Goal: Task Accomplishment & Management: Complete application form

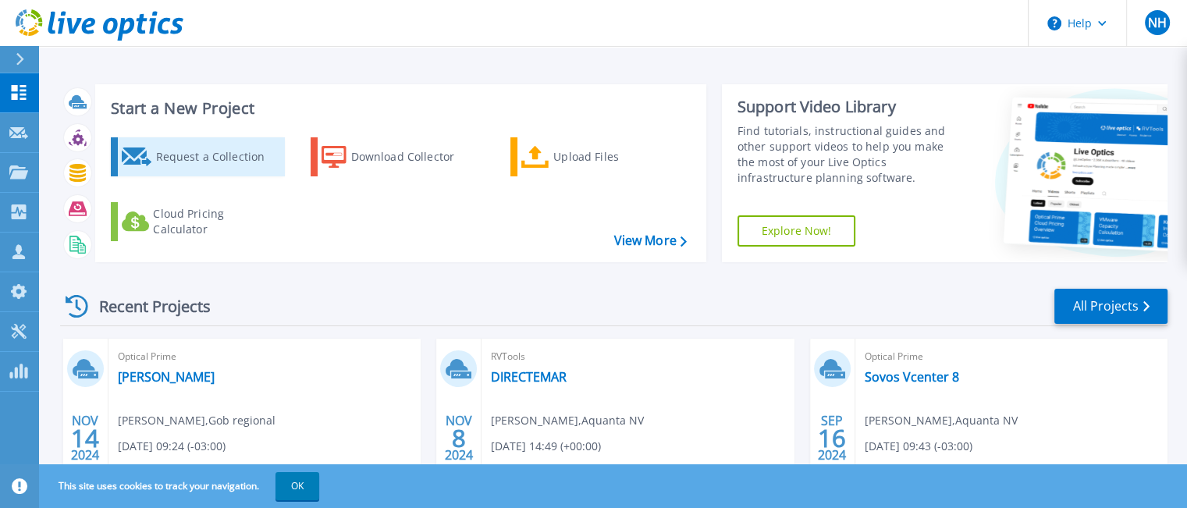
click at [198, 158] on div "Request a Collection" at bounding box center [217, 156] width 125 height 31
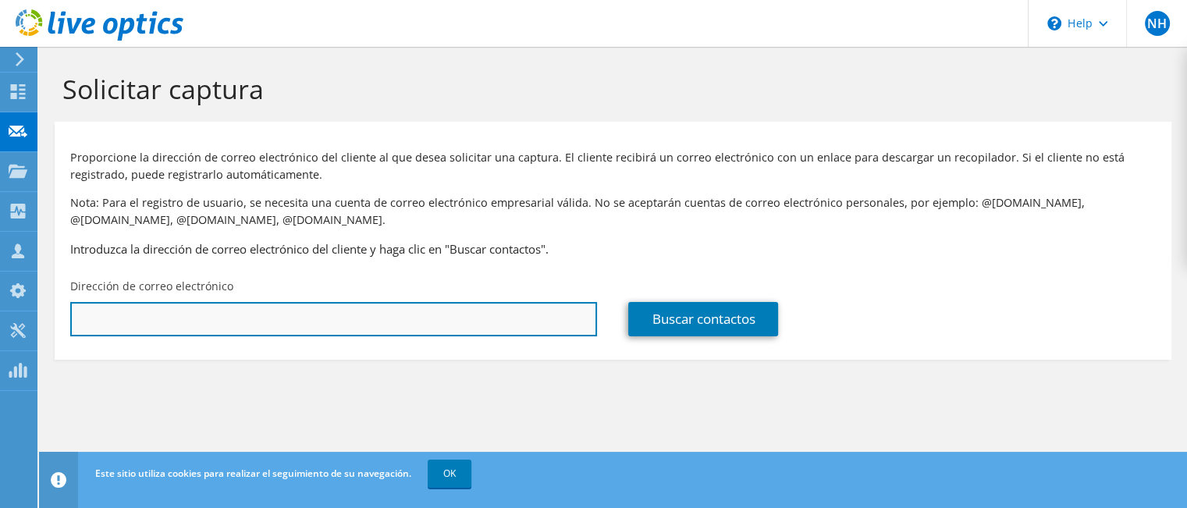
click at [155, 325] on input "text" at bounding box center [333, 319] width 527 height 34
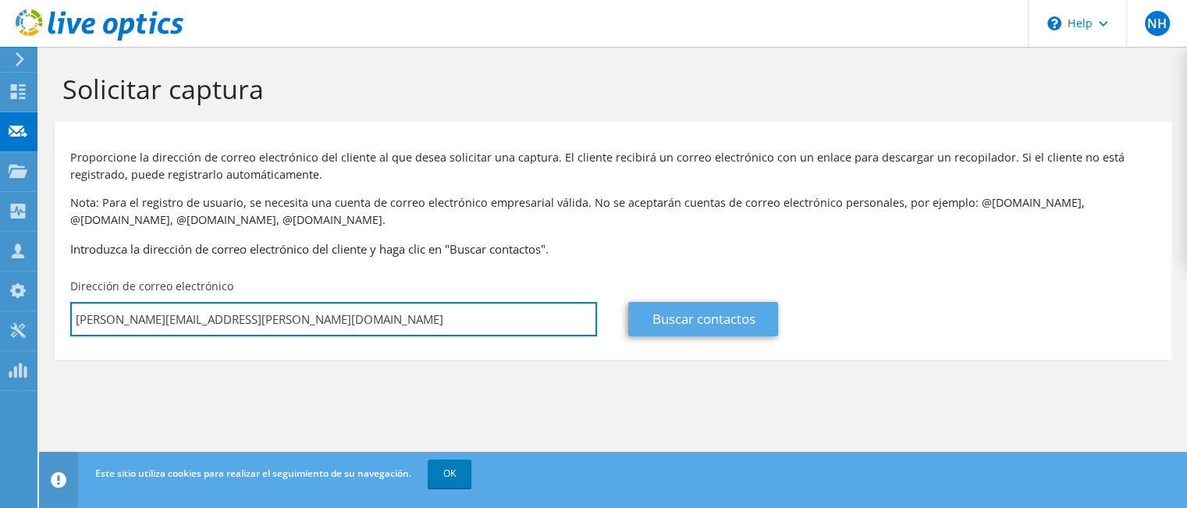
type input "alberto.araya@cepal.org"
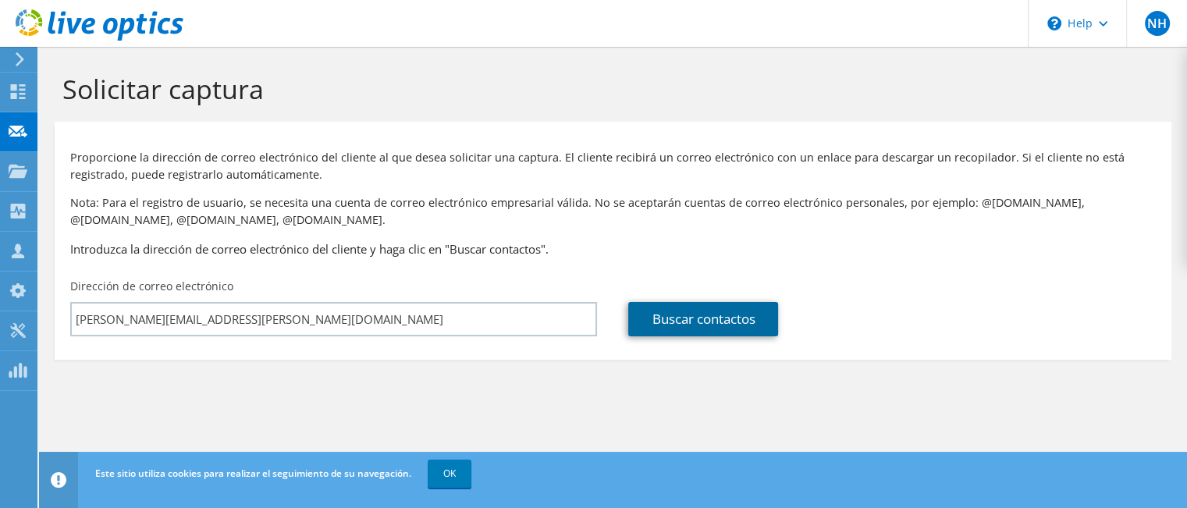
click at [690, 315] on link "Buscar contactos" at bounding box center [703, 319] width 150 height 34
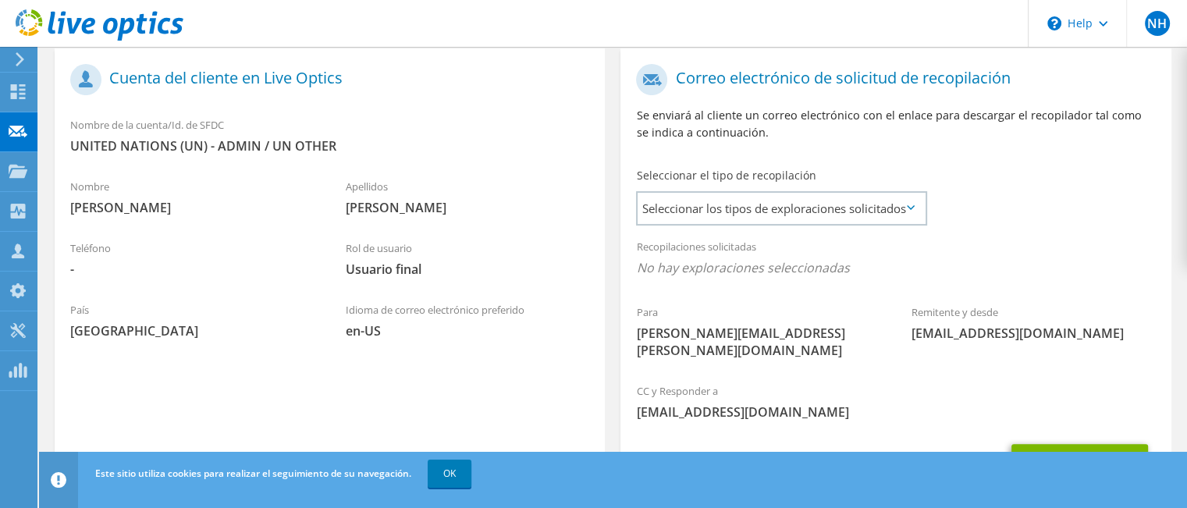
scroll to position [324, 0]
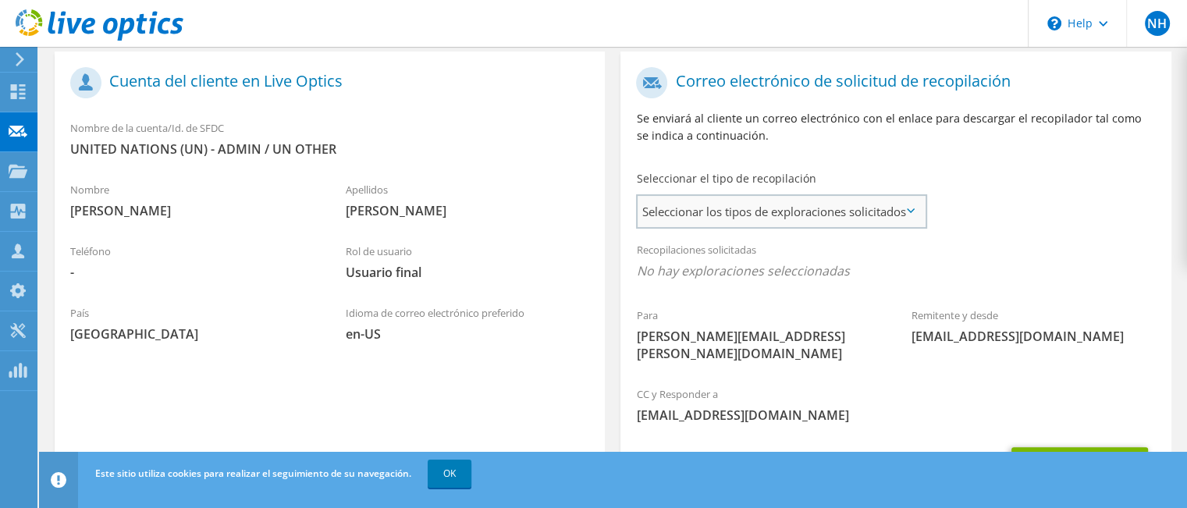
click at [684, 209] on span "Seleccionar los tipos de exploraciones solicitados" at bounding box center [781, 211] width 287 height 31
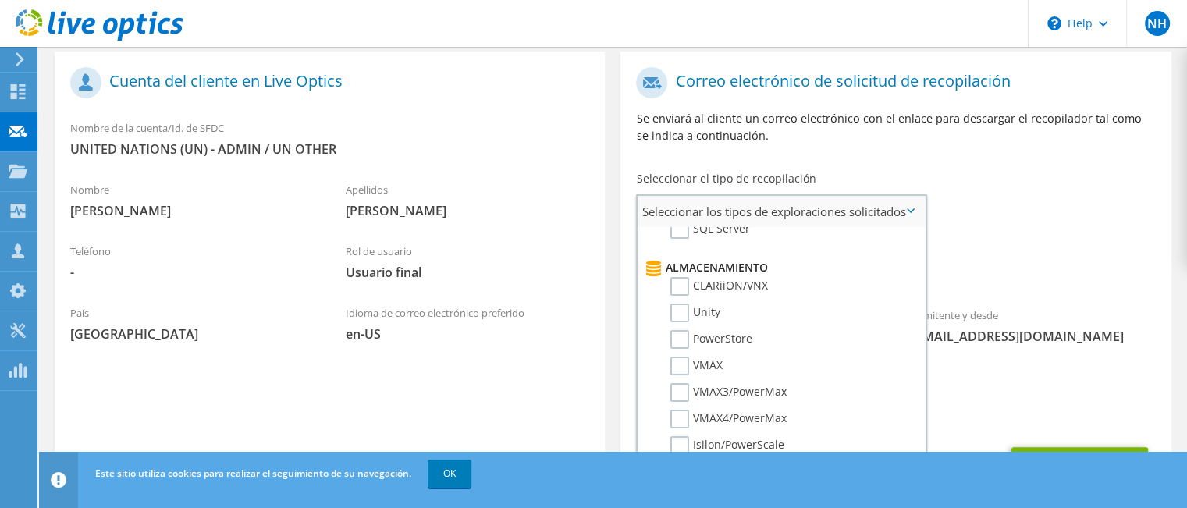
scroll to position [250, 0]
click at [681, 301] on label "Unity" at bounding box center [695, 309] width 50 height 19
click at [0, 0] on input "Unity" at bounding box center [0, 0] width 0 height 0
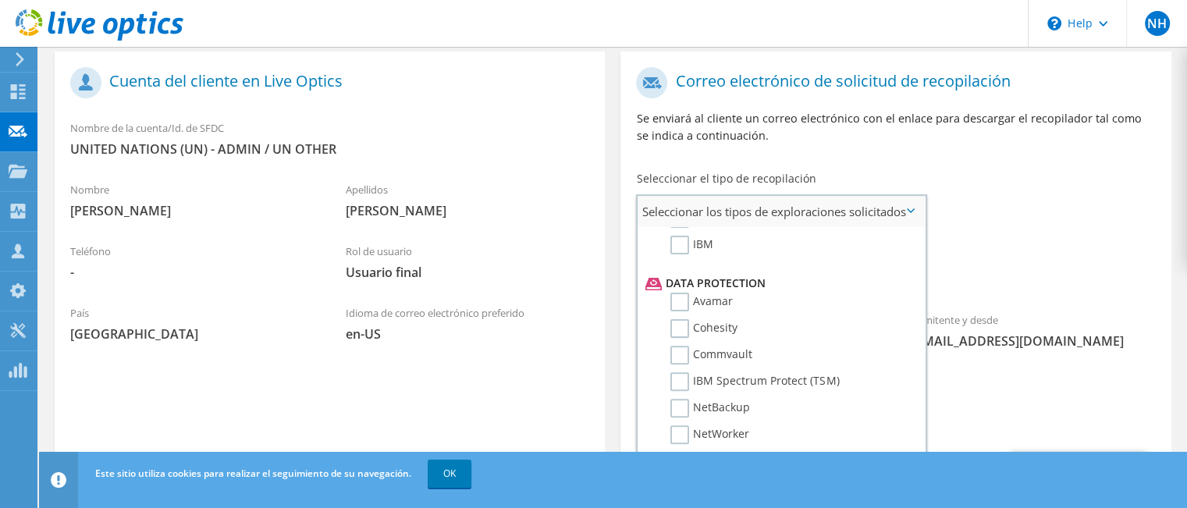
scroll to position [721, 0]
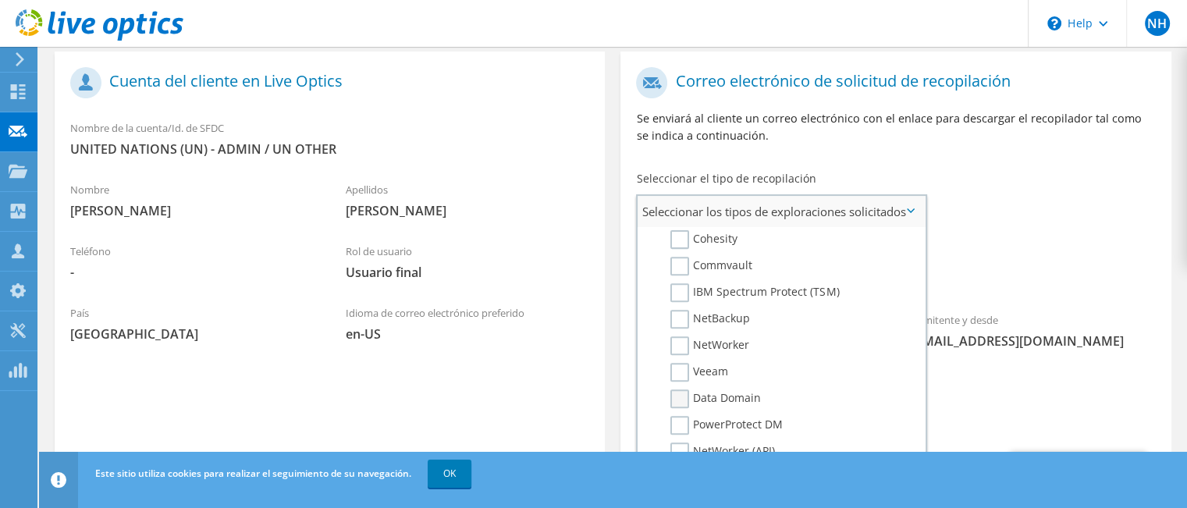
click at [682, 389] on label "Data Domain" at bounding box center [715, 398] width 91 height 19
click at [0, 0] on input "Data Domain" at bounding box center [0, 0] width 0 height 0
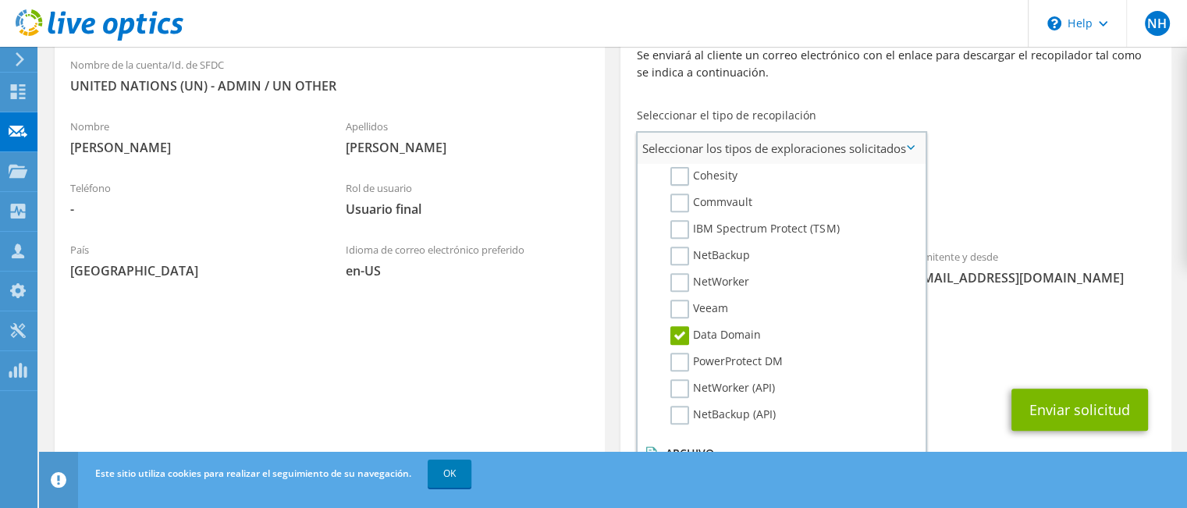
scroll to position [402, 0]
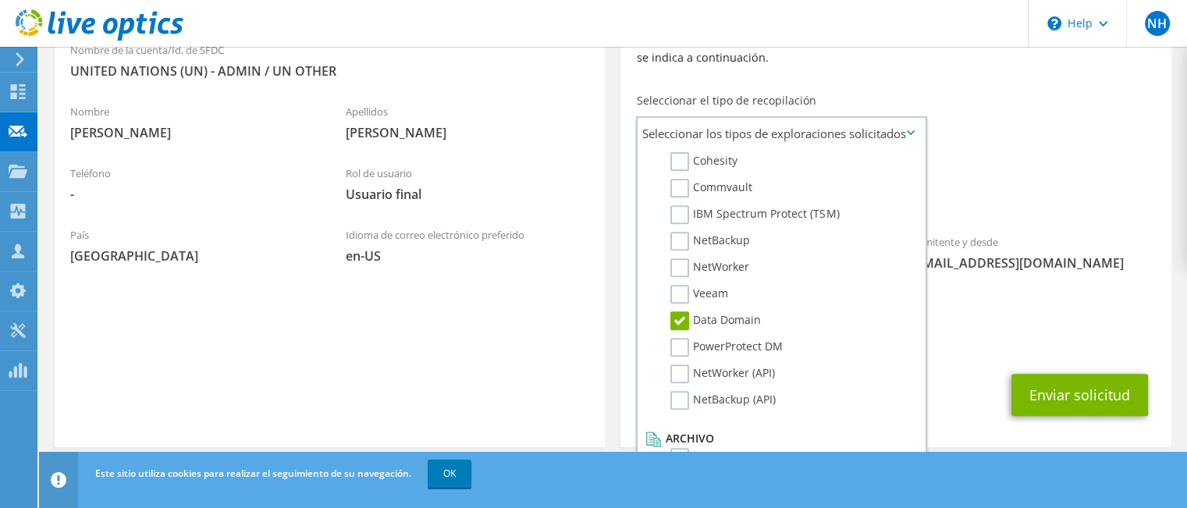
click at [965, 366] on div "Enviar solicitud" at bounding box center [896, 395] width 550 height 58
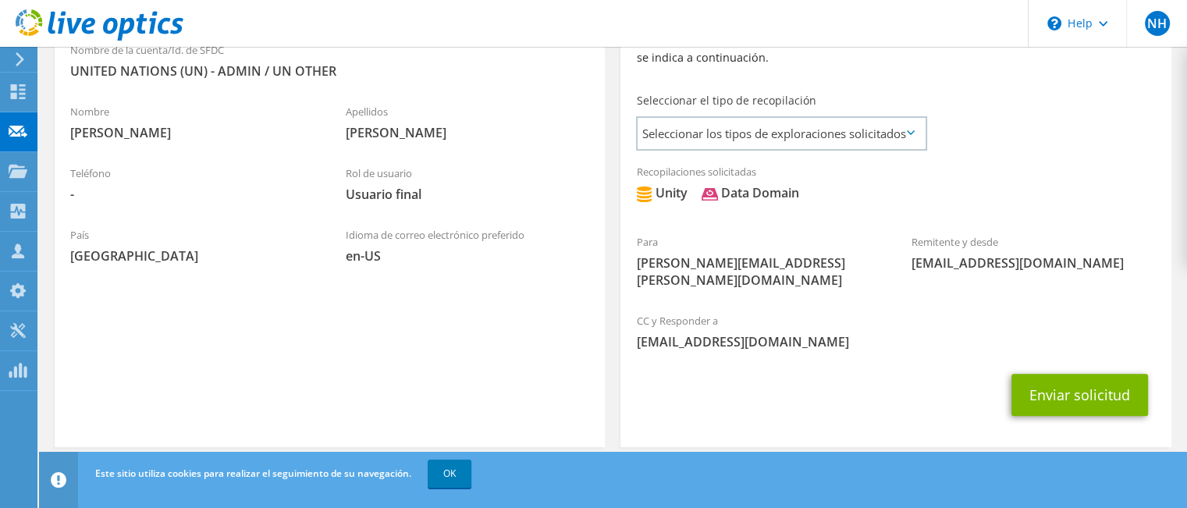
click at [911, 133] on icon at bounding box center [911, 132] width 8 height 5
click at [898, 133] on span "Seleccionar los tipos de exploraciones solicitados" at bounding box center [781, 133] width 287 height 31
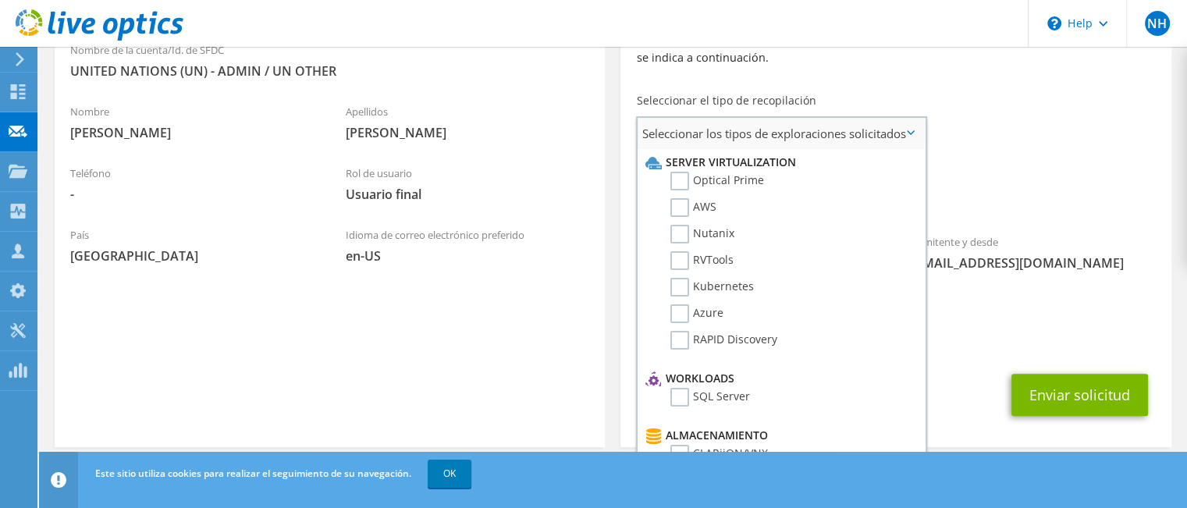
scroll to position [721, 0]
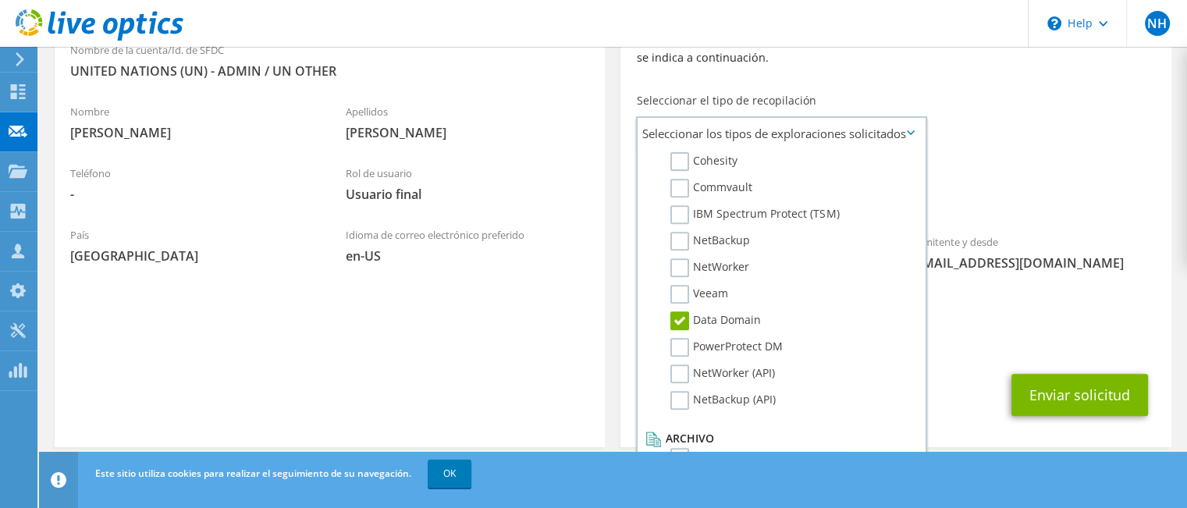
click at [980, 305] on div "CC y Responder a nhaddad@aquanta.cl" at bounding box center [896, 331] width 550 height 54
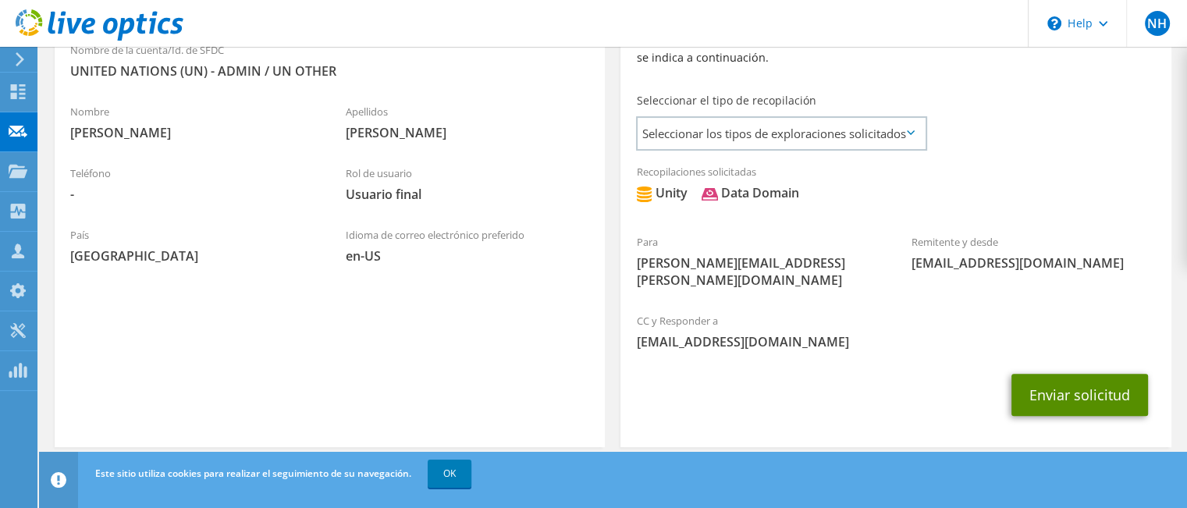
click at [1065, 374] on button "Enviar solicitud" at bounding box center [1080, 395] width 137 height 42
